Goal: Information Seeking & Learning: Understand process/instructions

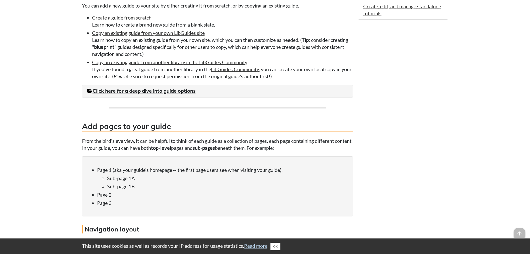
scroll to position [334, 0]
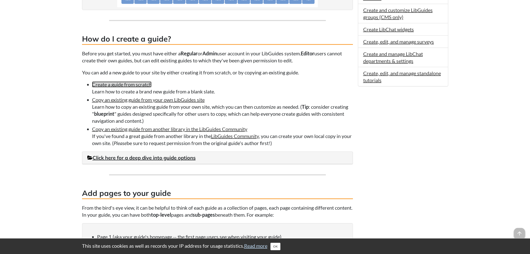
click at [140, 86] on link "Create a guide from scratch" at bounding box center [121, 84] width 59 height 6
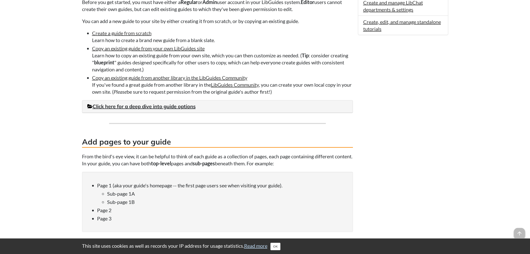
scroll to position [419, 0]
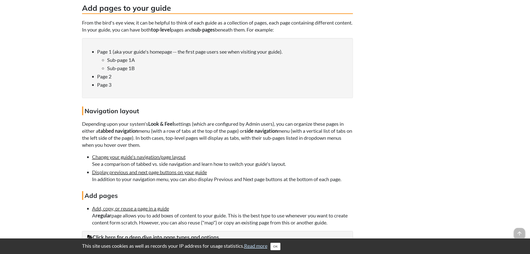
scroll to position [586, 0]
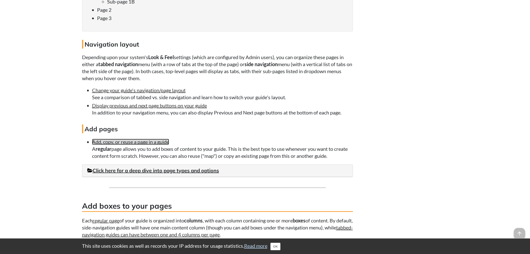
click at [120, 143] on link "Add, copy, or reuse a page in a guide" at bounding box center [130, 142] width 77 height 6
